Goal: Navigation & Orientation: Find specific page/section

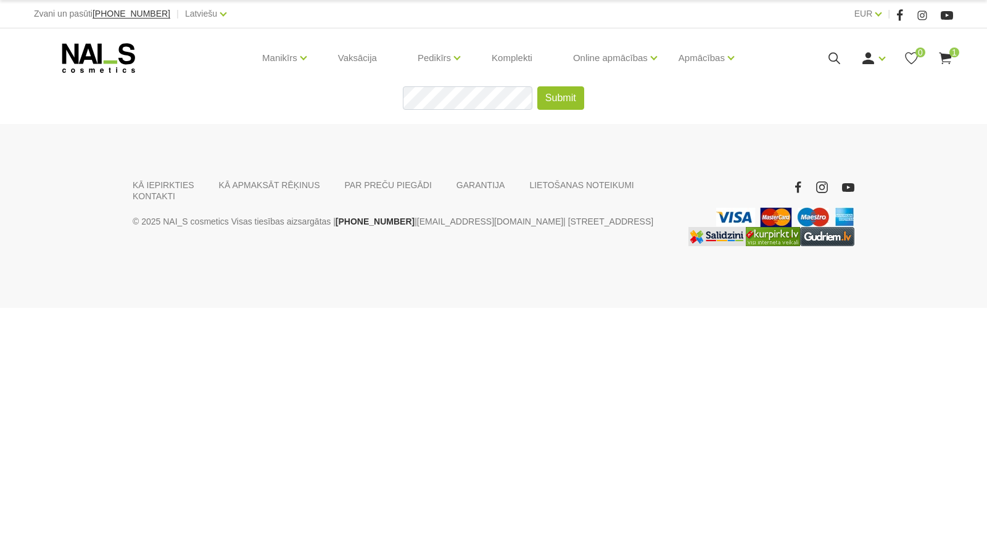
click at [106, 56] on icon at bounding box center [99, 58] width 130 height 31
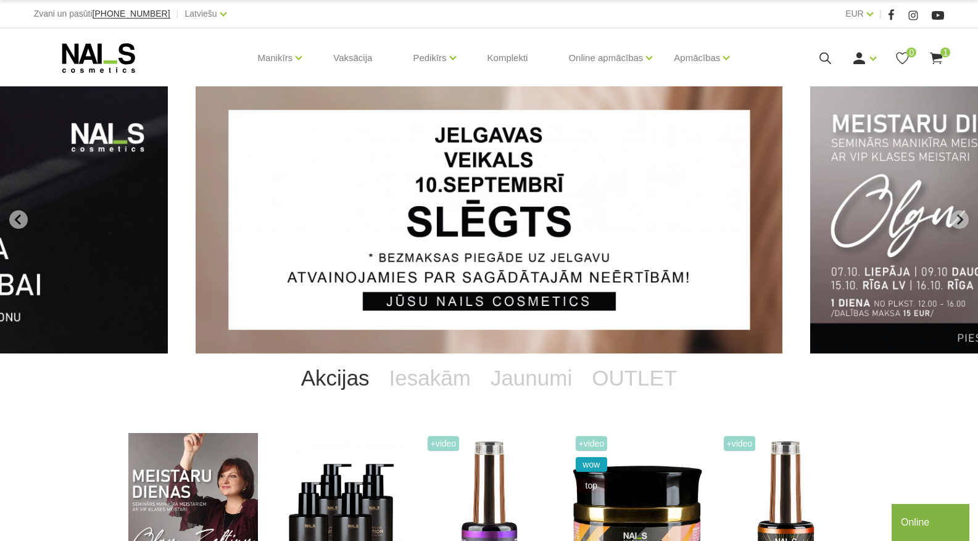
click at [102, 56] on icon at bounding box center [99, 58] width 130 height 31
drag, startPoint x: 0, startPoint y: 0, endPoint x: 155, endPoint y: 14, distance: 155.4
click at [155, 14] on div "Zvani un pasūti [PHONE_NUMBER] | Latviešu Latviešu Russian English EUR EUR |" at bounding box center [489, 14] width 978 height 28
click at [5, 12] on div "Zvani un pasūti [PHONE_NUMBER] | Latviešu Latviešu Russian English EUR EUR |" at bounding box center [489, 14] width 978 height 28
